Goal: Information Seeking & Learning: Find specific fact

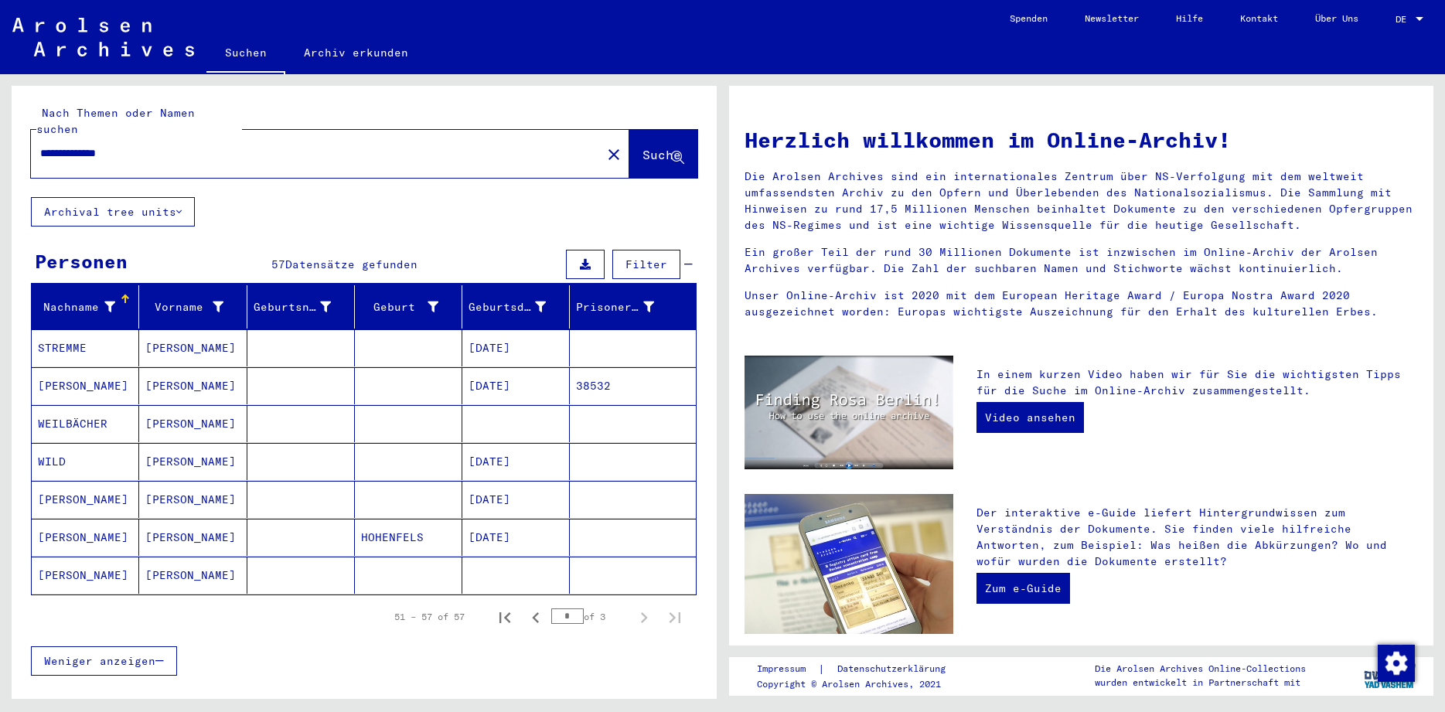
scroll to position [42, 0]
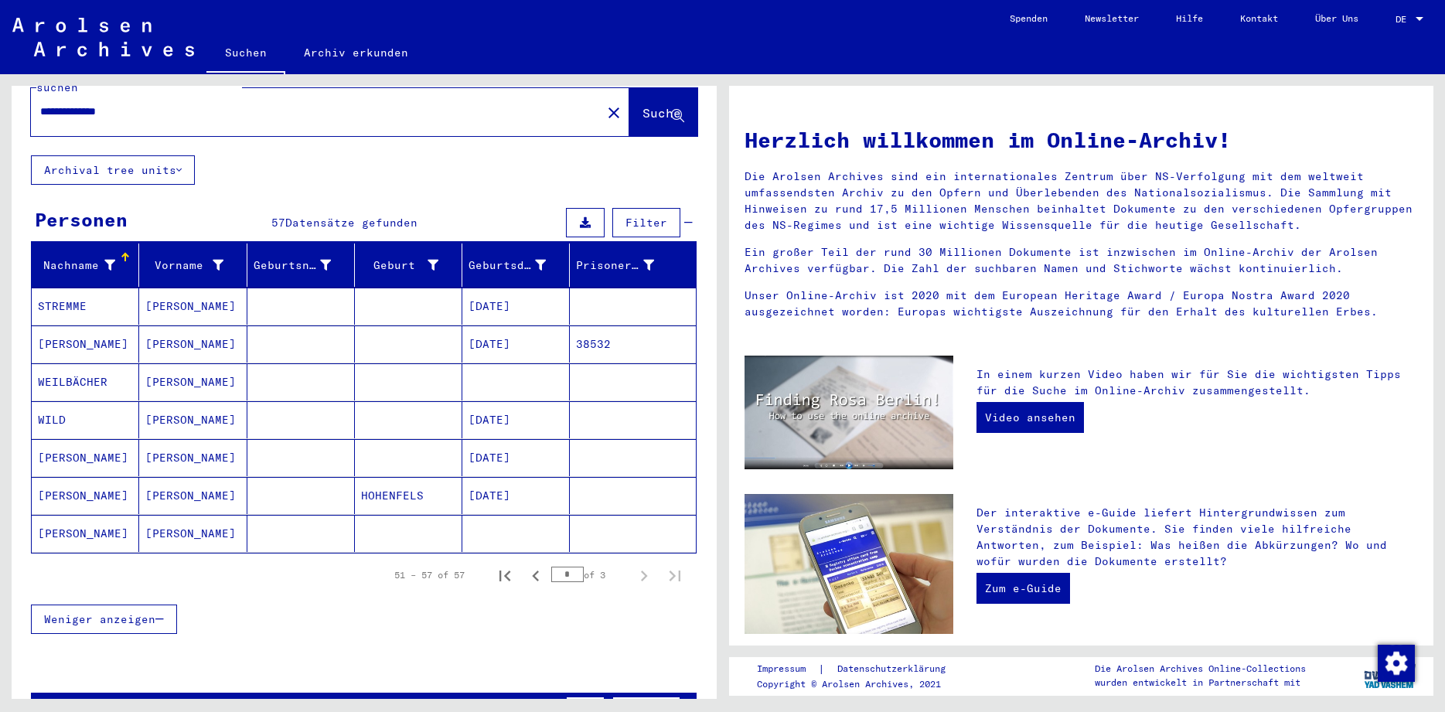
click at [180, 104] on input "**********" at bounding box center [311, 112] width 543 height 16
type input "*"
type input "**********"
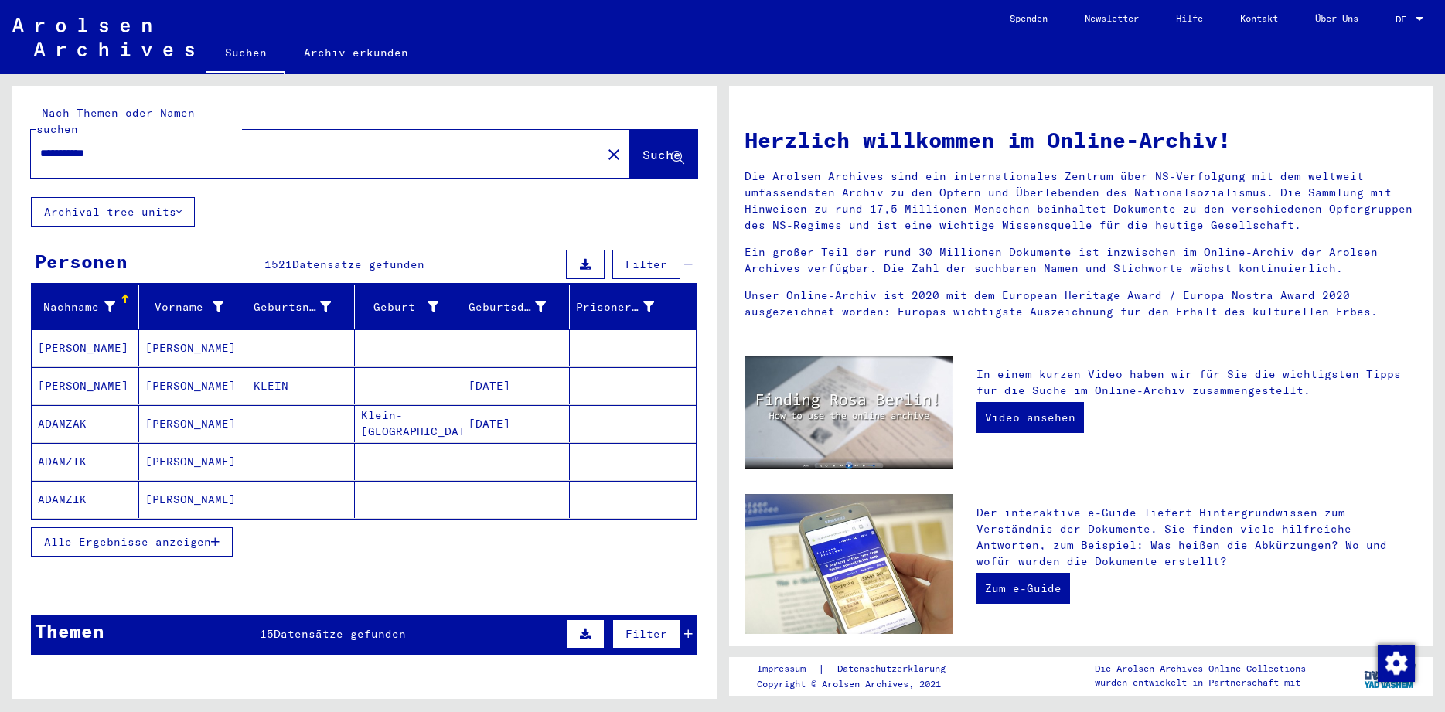
click at [121, 527] on button "Alle Ergebnisse anzeigen" at bounding box center [132, 541] width 202 height 29
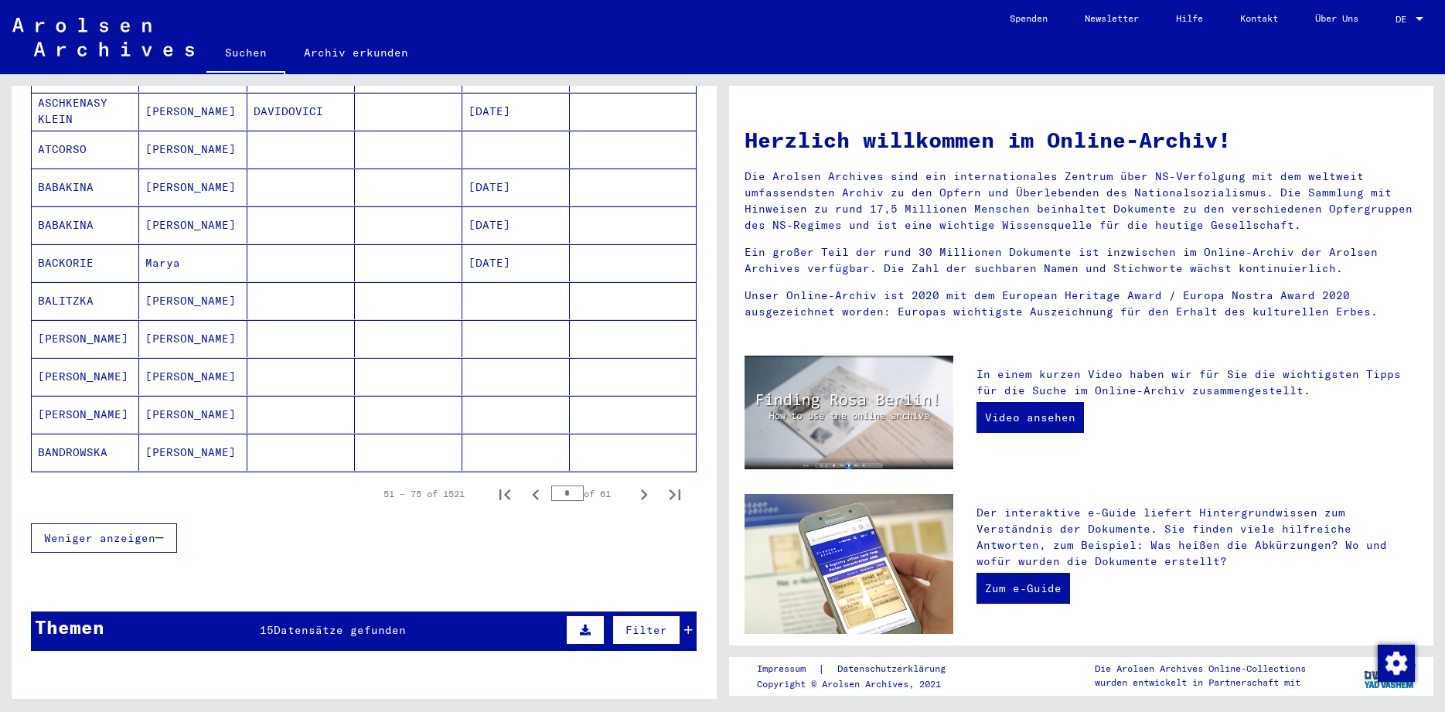
scroll to position [920, 0]
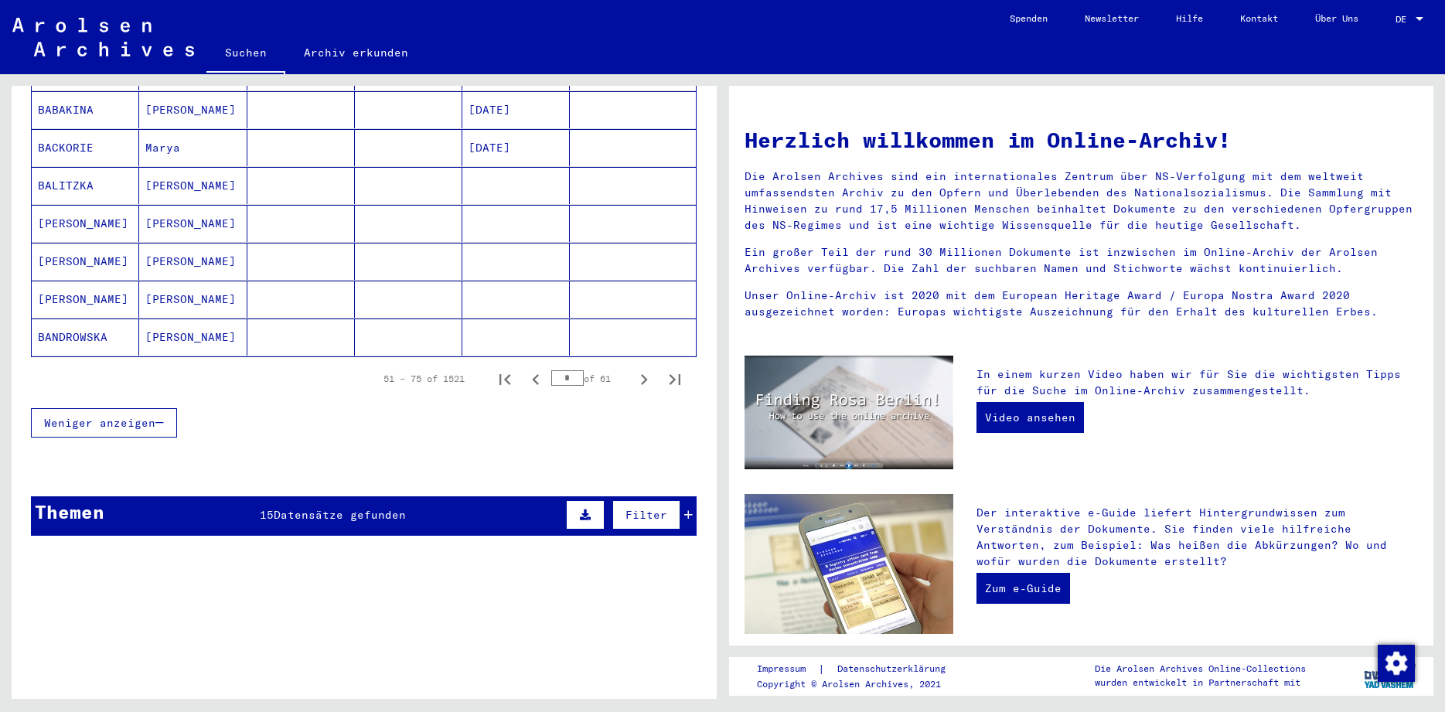
click at [288, 508] on span "Datensätze gefunden" at bounding box center [340, 515] width 132 height 14
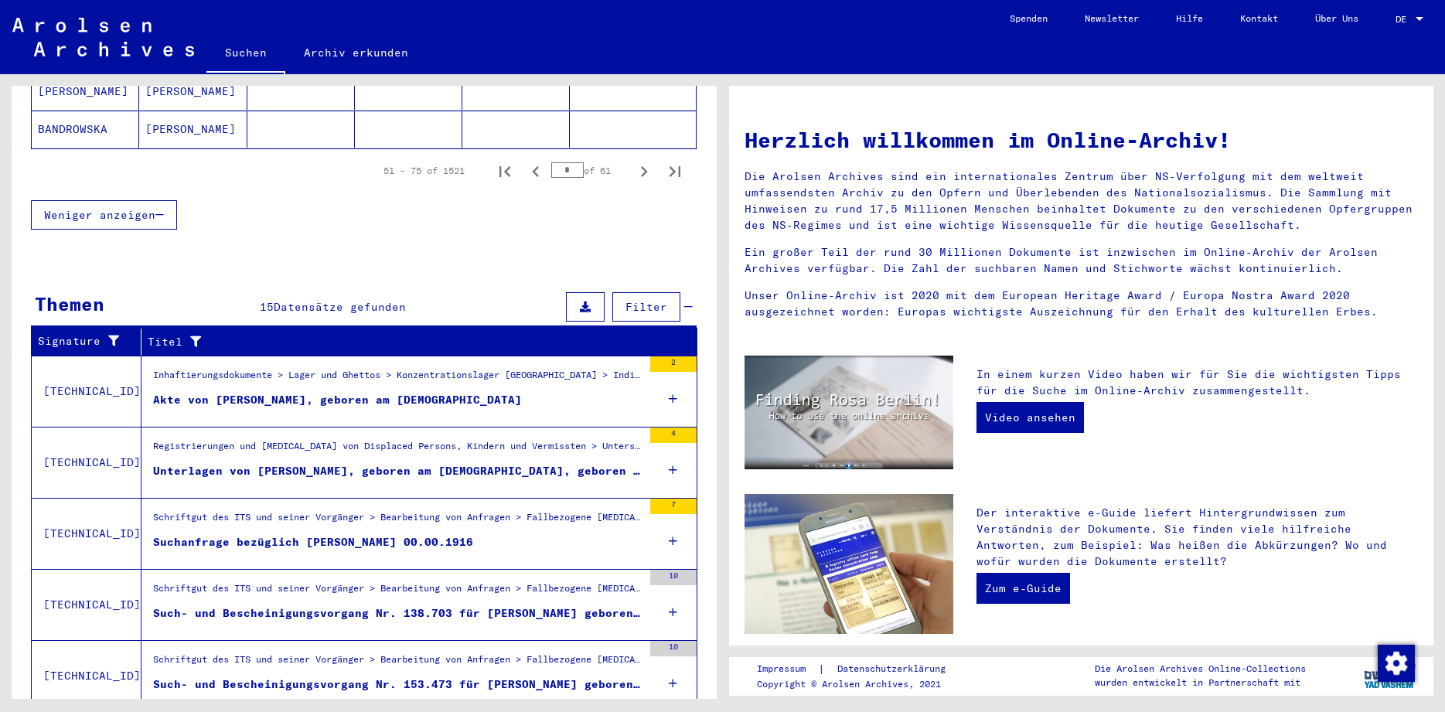
scroll to position [1171, 0]
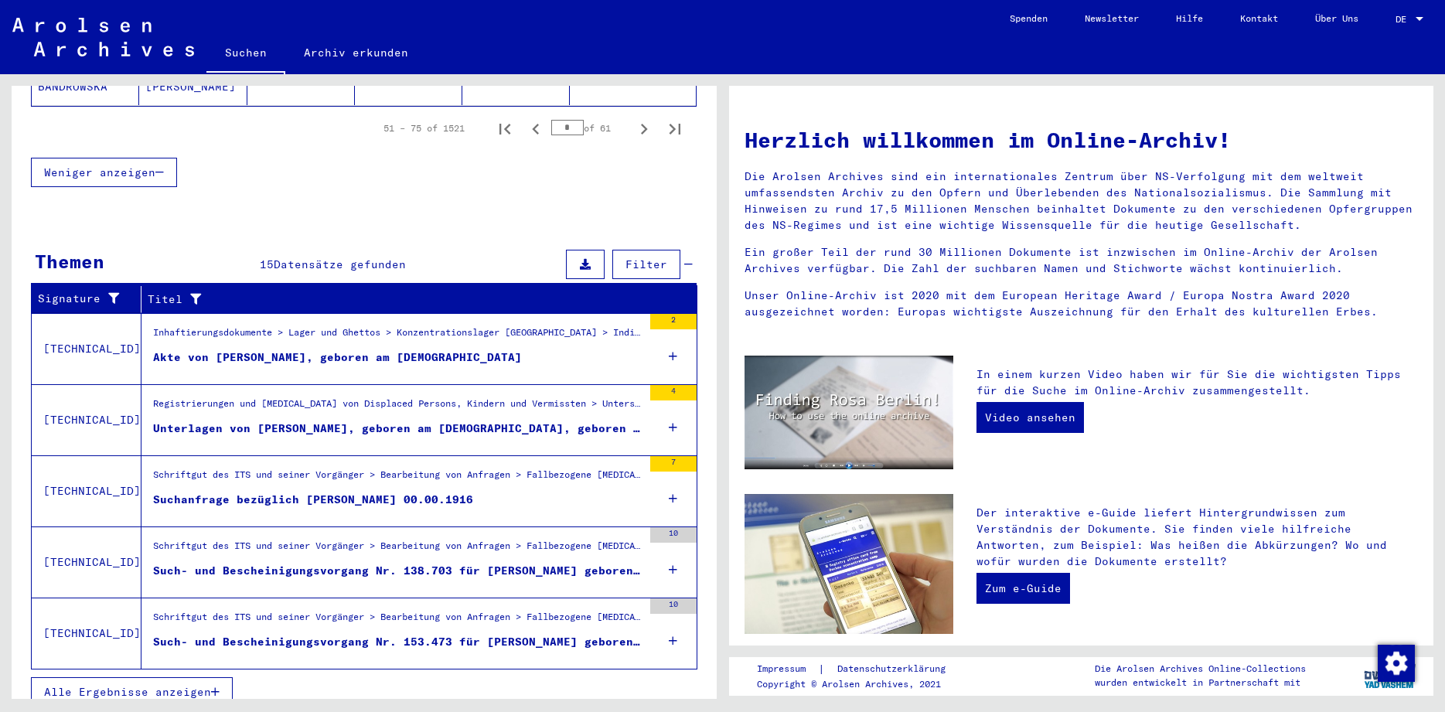
click at [189, 670] on div "Alle Ergebnisse anzeigen" at bounding box center [364, 692] width 667 height 45
click at [152, 685] on span "Alle Ergebnisse anzeigen" at bounding box center [127, 692] width 167 height 14
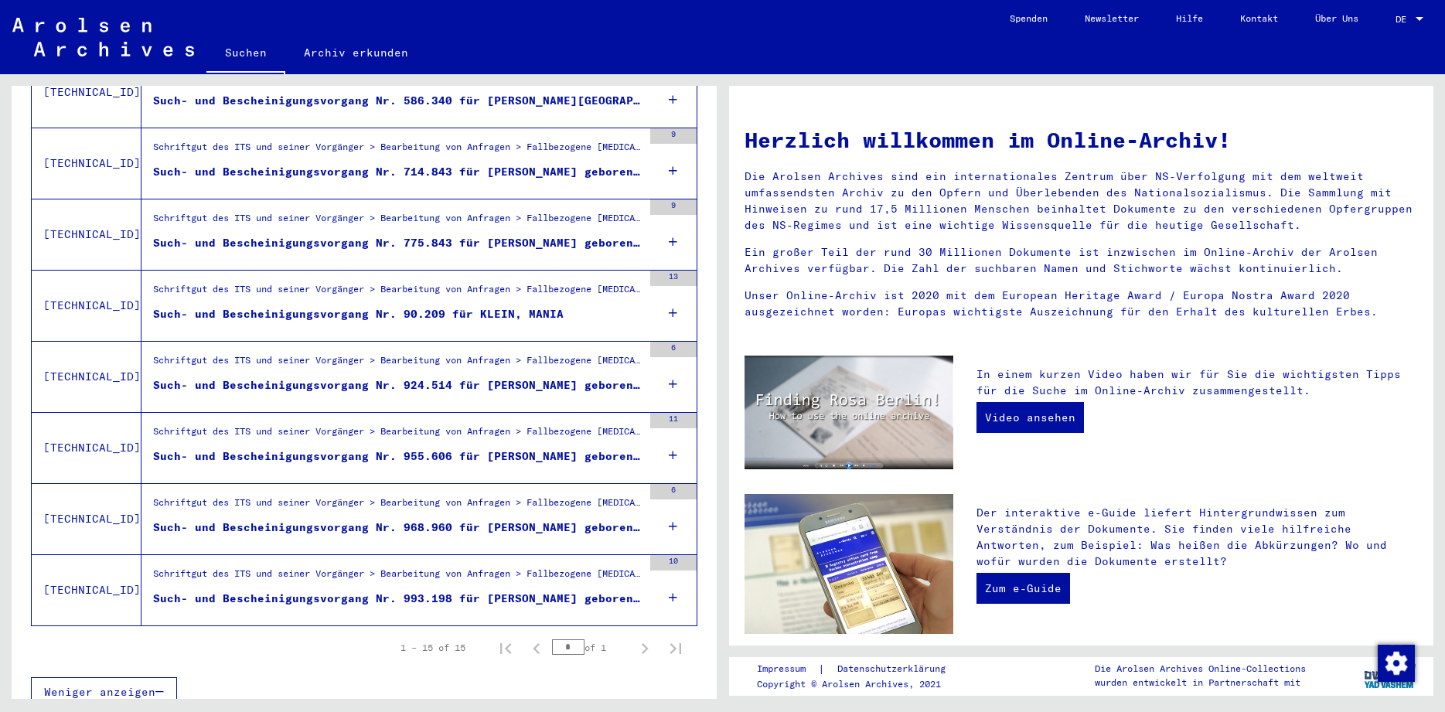
click at [549, 591] on div "Such- und Bescheinigungsvorgang Nr. 993.198 für [PERSON_NAME] geboren [DEMOGRAP…" at bounding box center [397, 599] width 489 height 16
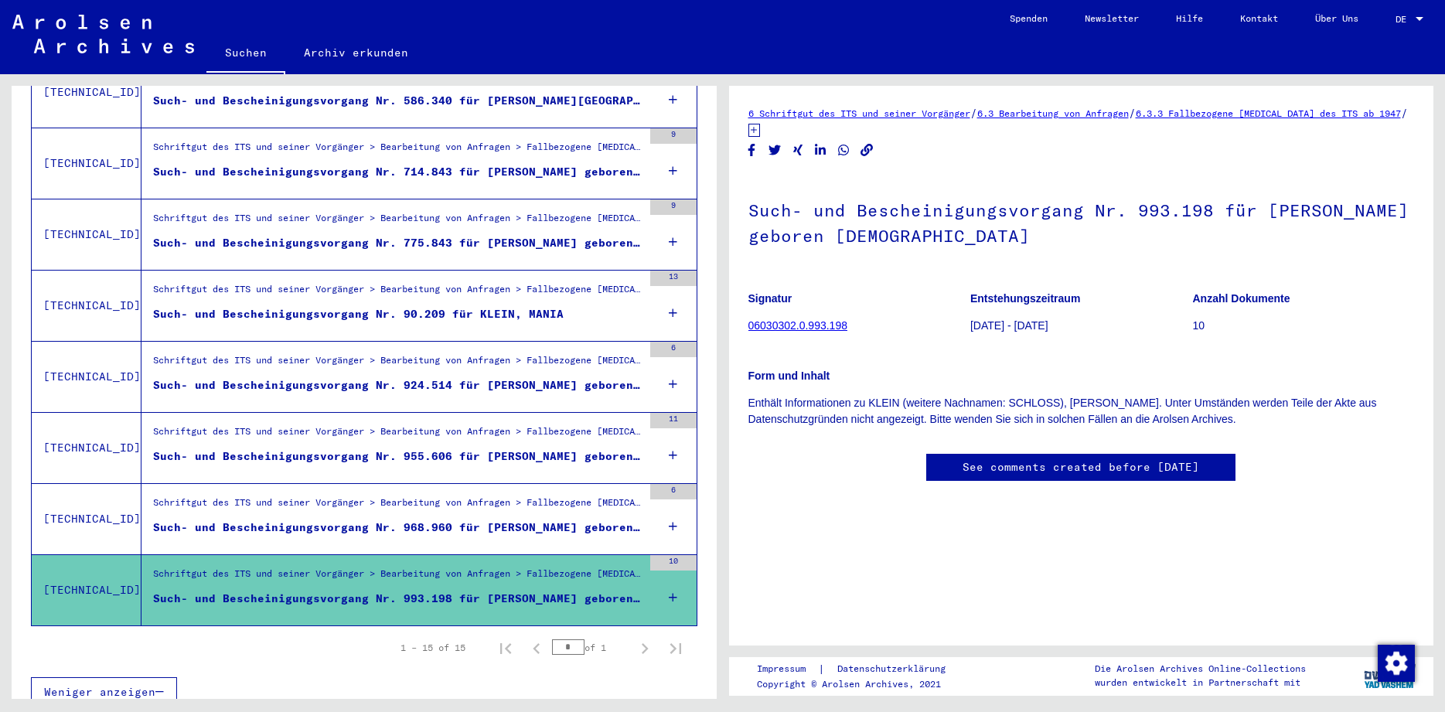
click at [550, 520] on div "Such- und Bescheinigungsvorgang Nr. 968.960 für [PERSON_NAME] geboren [DEMOGRAP…" at bounding box center [397, 528] width 489 height 16
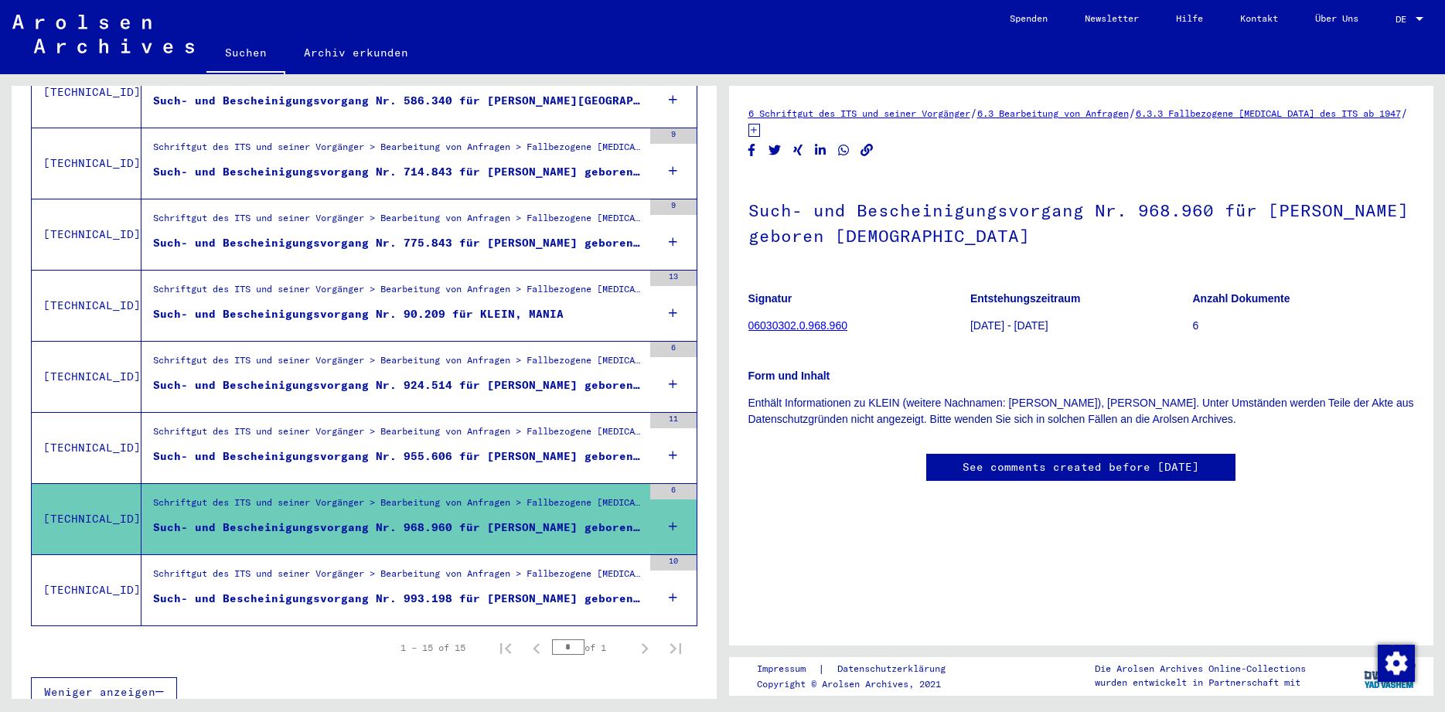
click at [569, 455] on figure "Such- und Bescheinigungsvorgang Nr. 955.606 für [PERSON_NAME] geboren [DEMOGRAP…" at bounding box center [397, 460] width 489 height 23
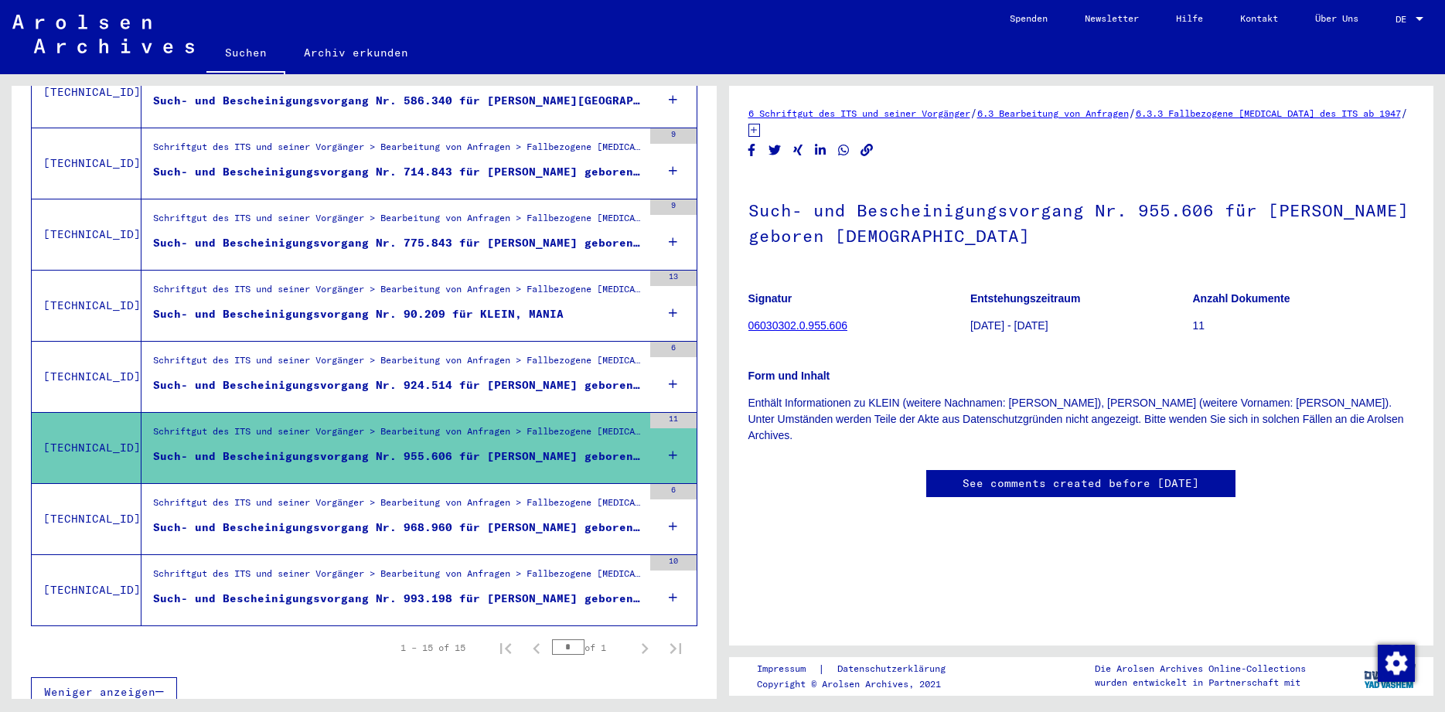
click at [571, 377] on div "Such- und Bescheinigungsvorgang Nr. 924.514 für [PERSON_NAME] geboren [DEMOGRAP…" at bounding box center [397, 385] width 489 height 16
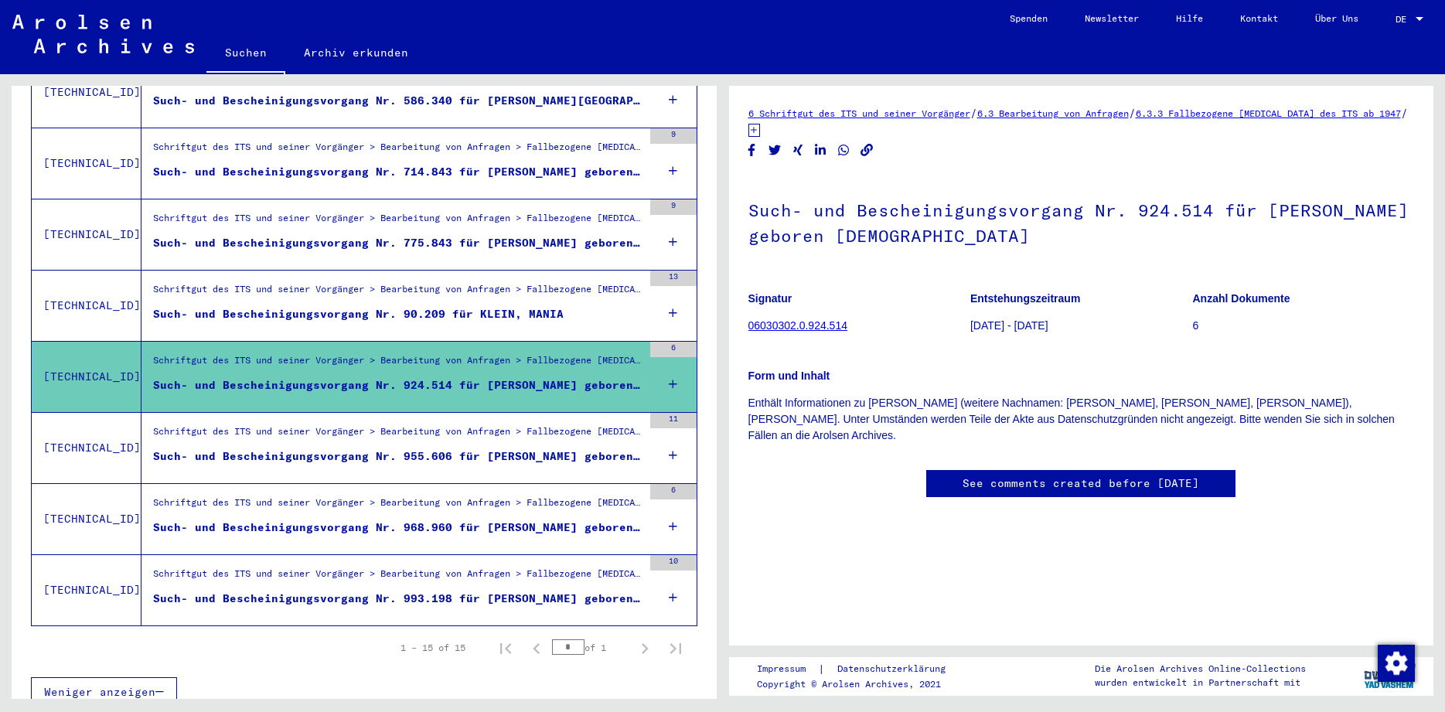
click at [522, 306] on div "Such- und Bescheinigungsvorgang Nr. 90.209 für KLEIN, MANIA" at bounding box center [358, 314] width 411 height 16
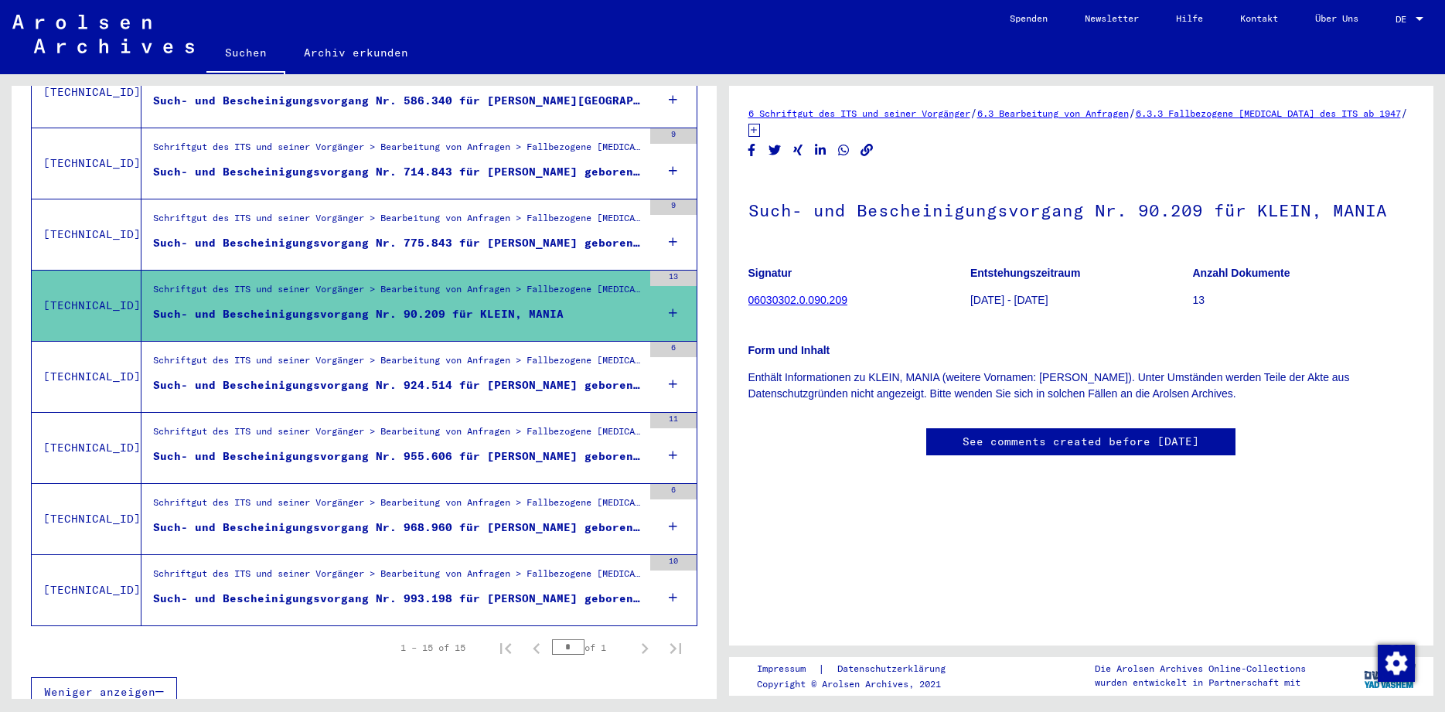
click at [525, 235] on div "Such- und Bescheinigungsvorgang Nr. 775.843 für [PERSON_NAME] geboren [DEMOGRAP…" at bounding box center [397, 243] width 489 height 16
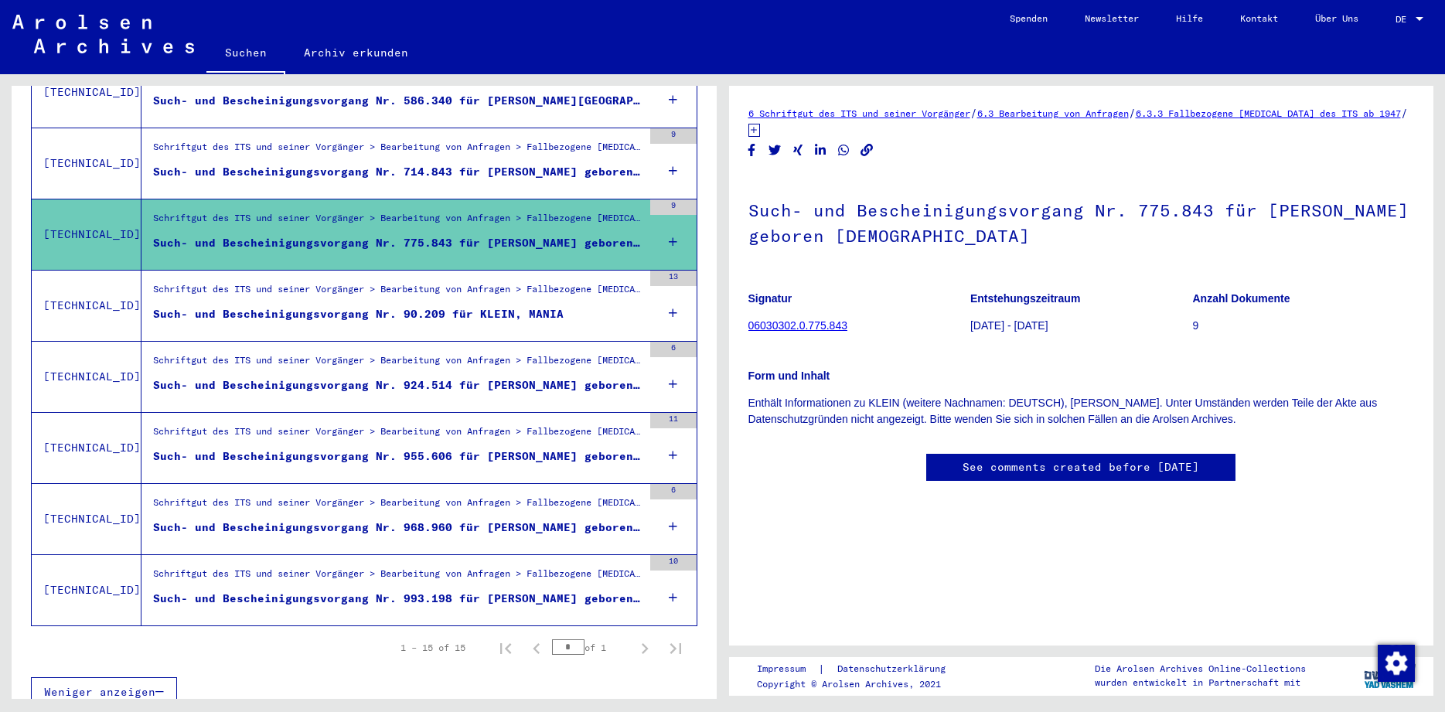
click at [558, 164] on div "Such- und Bescheinigungsvorgang Nr. 714.843 für [PERSON_NAME] geboren [DEMOGRAP…" at bounding box center [397, 172] width 489 height 16
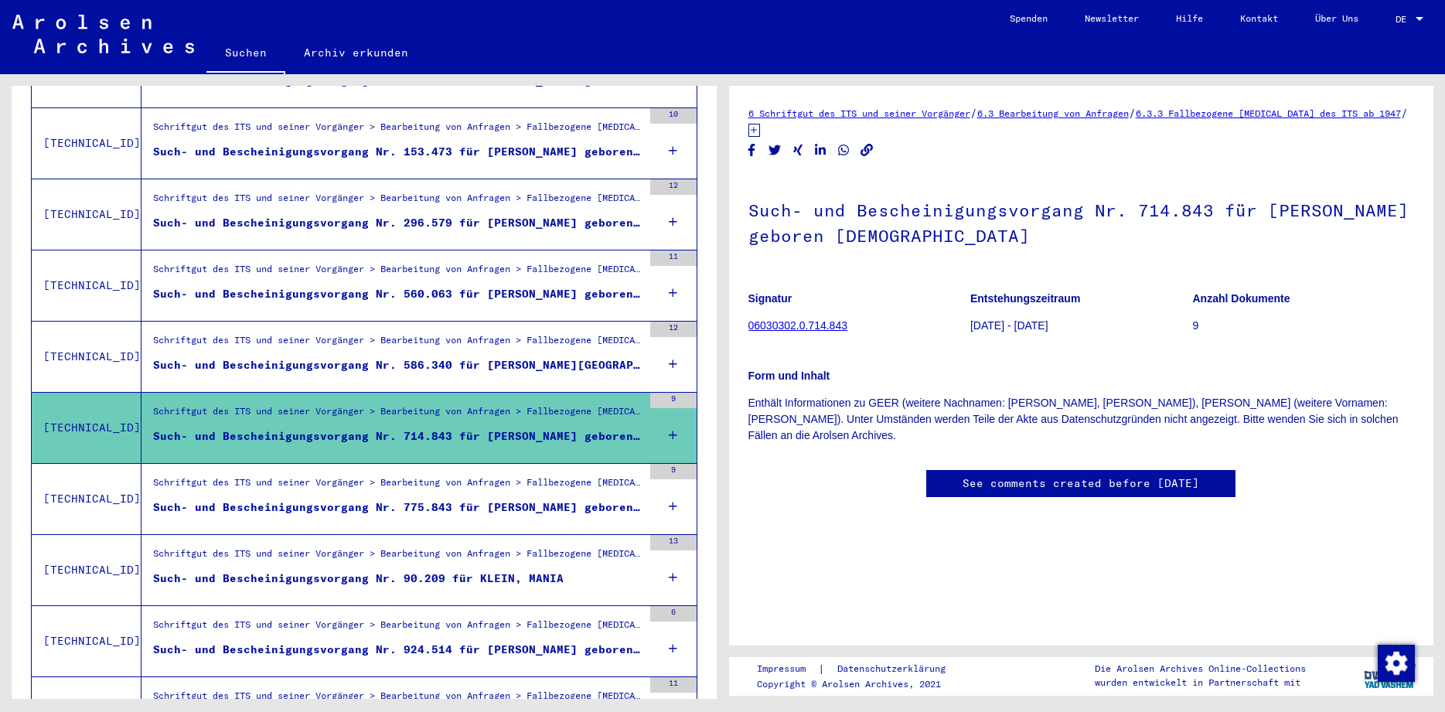
scroll to position [578, 0]
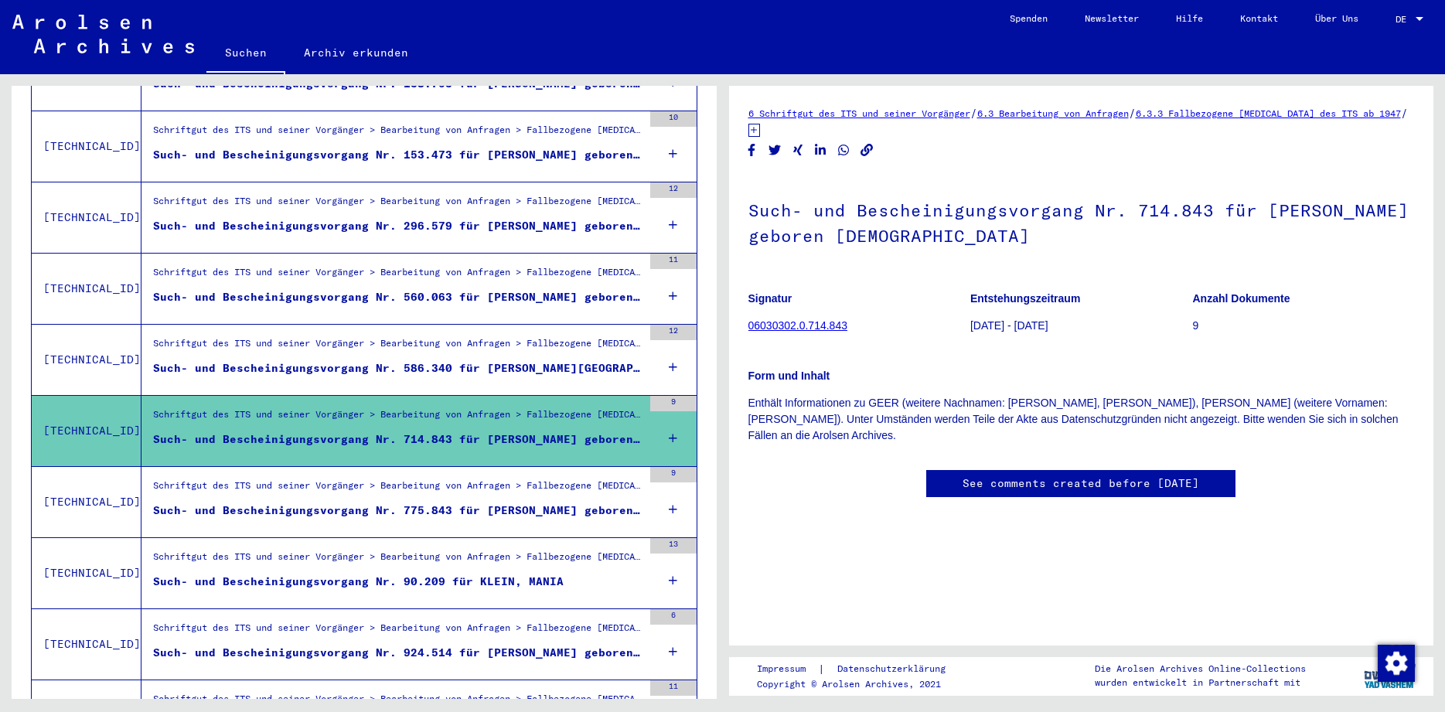
click at [521, 200] on figure "Schriftgut des ITS und seiner Vorgänger > Bearbeitung von Anfragen > Fallbezoge…" at bounding box center [397, 205] width 489 height 23
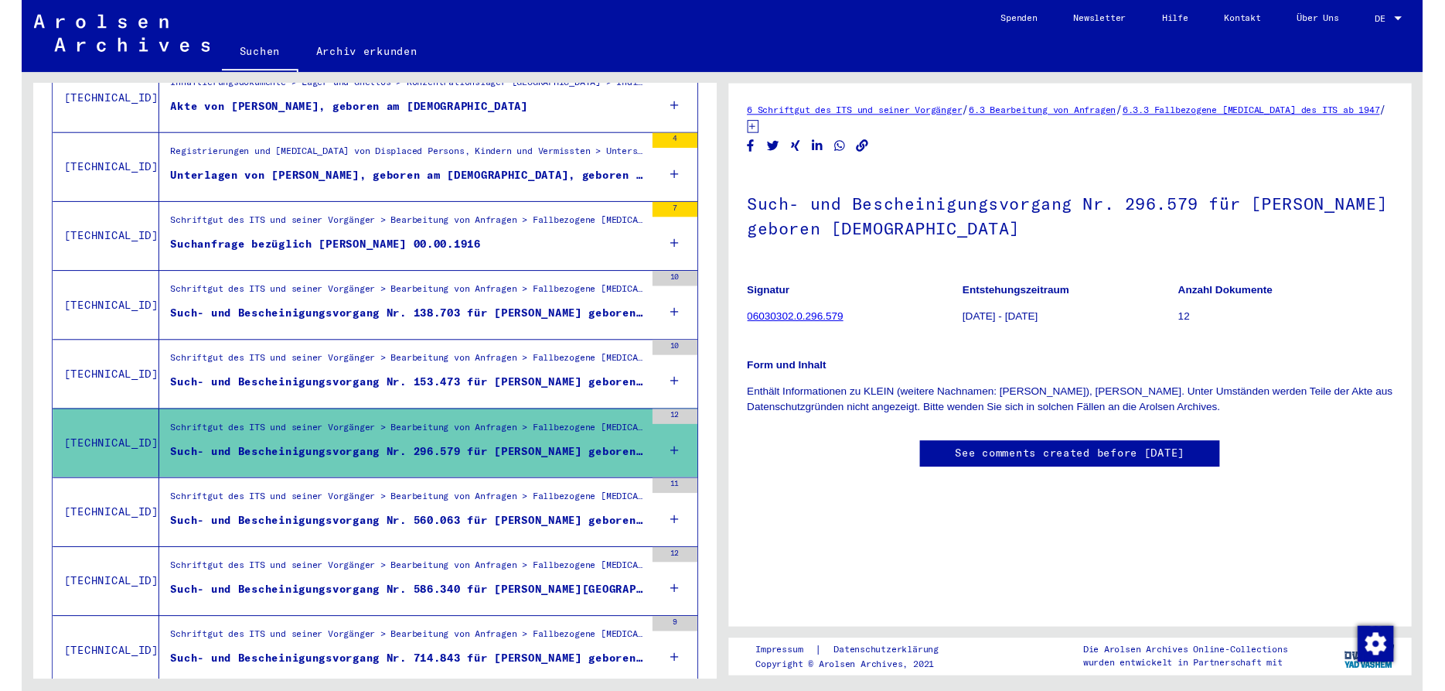
scroll to position [337, 0]
